Goal: Entertainment & Leisure: Browse casually

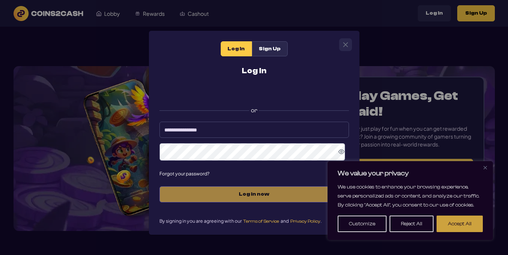
click at [453, 225] on button "Accept All" at bounding box center [460, 224] width 46 height 17
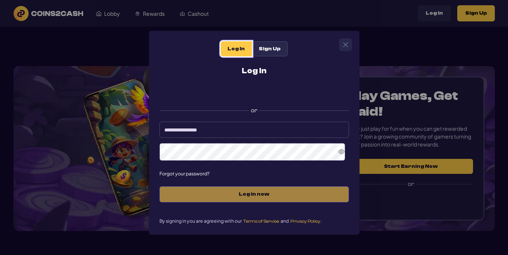
click at [228, 48] on span "Log In" at bounding box center [236, 49] width 17 height 6
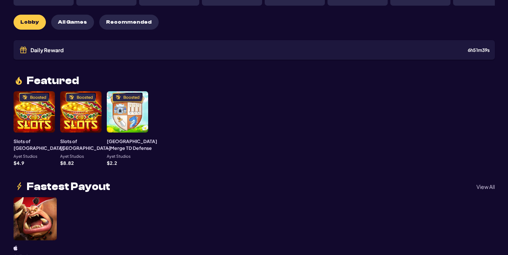
scroll to position [98, 0]
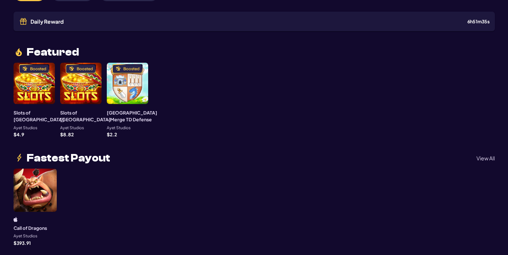
click at [41, 184] on div at bounding box center [35, 190] width 43 height 43
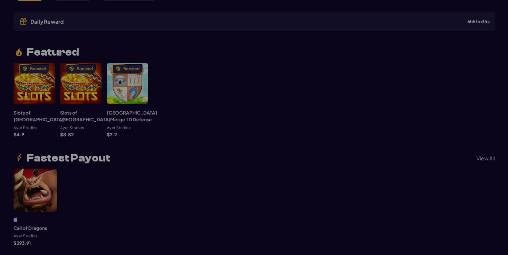
scroll to position [38, 0]
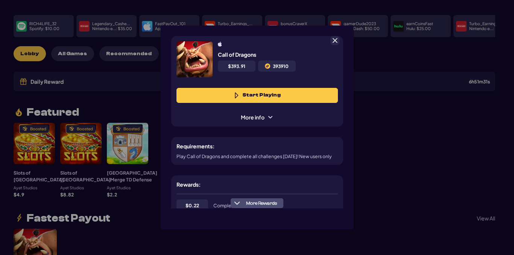
click at [253, 95] on button "Start Playing" at bounding box center [256, 95] width 161 height 15
click at [333, 41] on span at bounding box center [334, 40] width 7 height 7
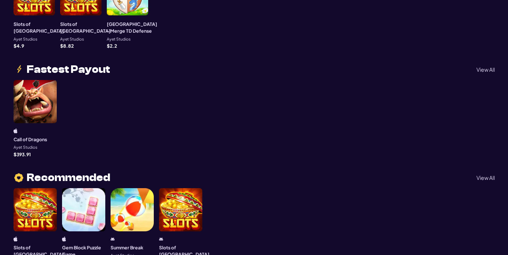
scroll to position [252, 0]
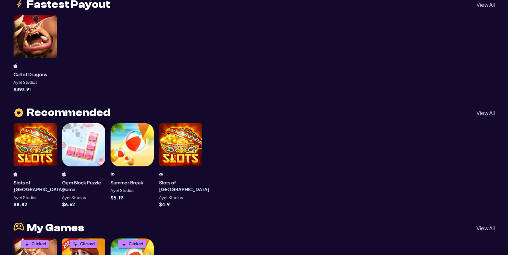
click at [180, 153] on div at bounding box center [180, 144] width 43 height 43
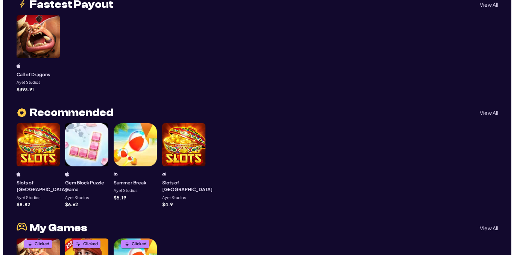
scroll to position [38, 0]
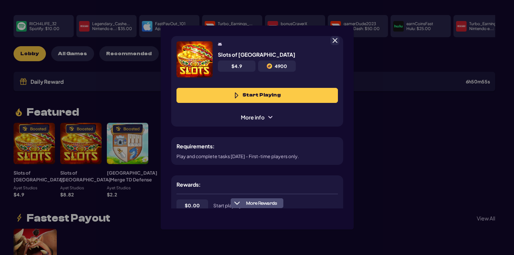
click at [226, 96] on button "Start Playing" at bounding box center [256, 95] width 161 height 15
